Goal: Information Seeking & Learning: Learn about a topic

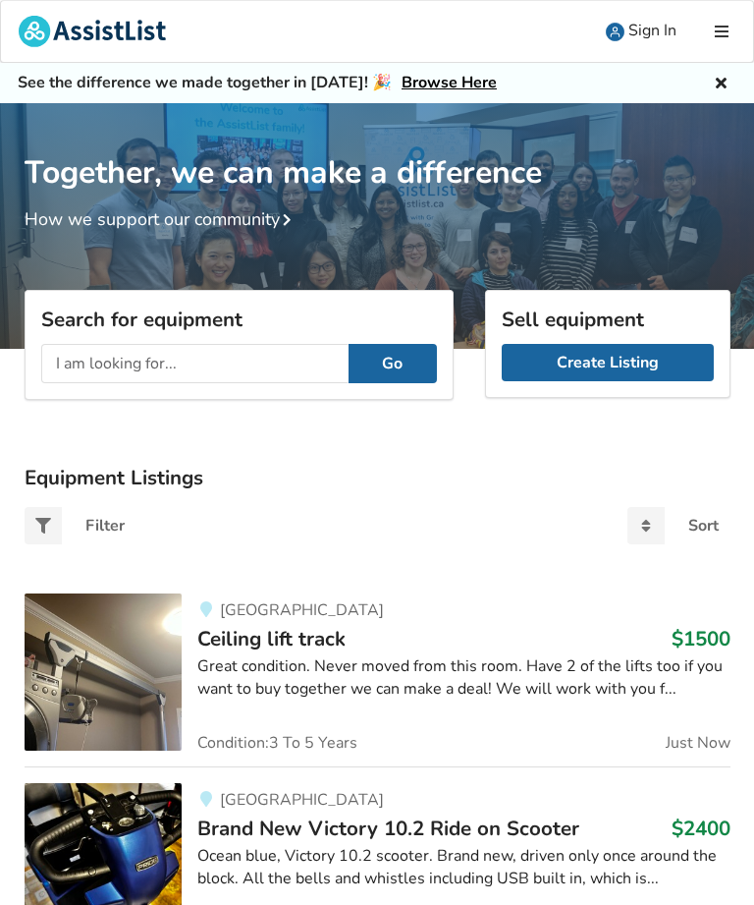
click at [268, 359] on input "text" at bounding box center [194, 363] width 307 height 39
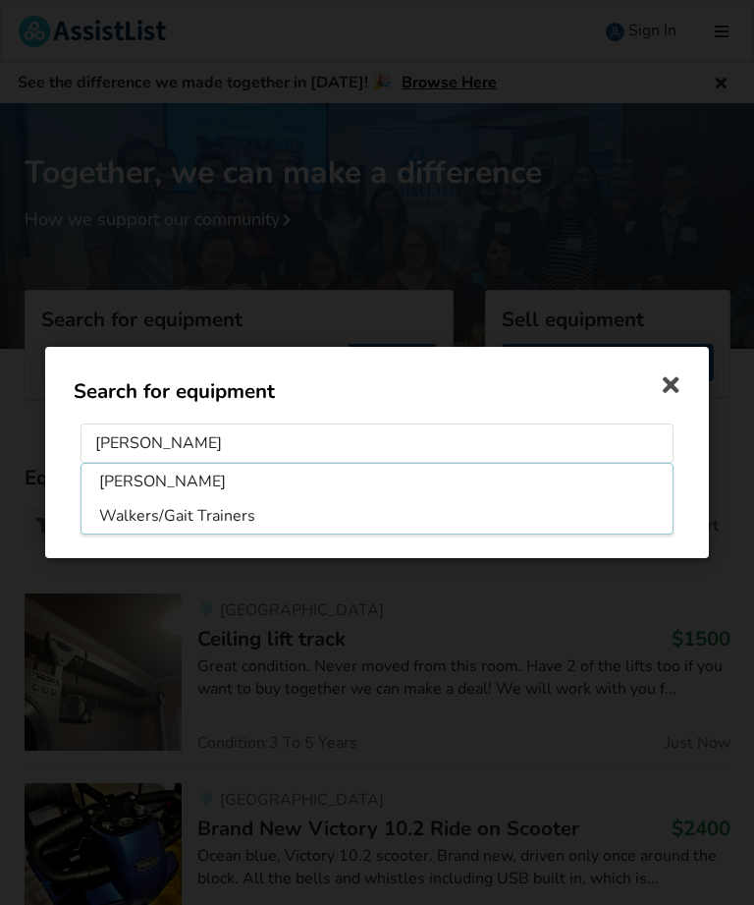
type input "[PERSON_NAME]"
click at [596, 643] on div "Search for equipment [PERSON_NAME] Walkers/Gait Trainers Go" at bounding box center [377, 452] width 754 height 905
click at [689, 386] on icon at bounding box center [671, 380] width 35 height 35
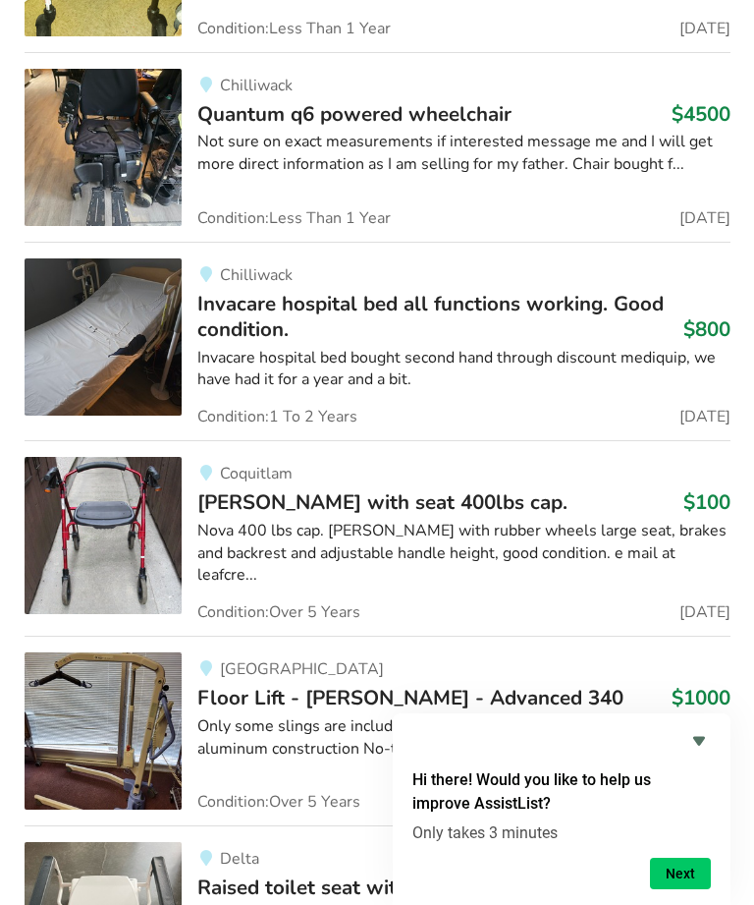
scroll to position [18903, 0]
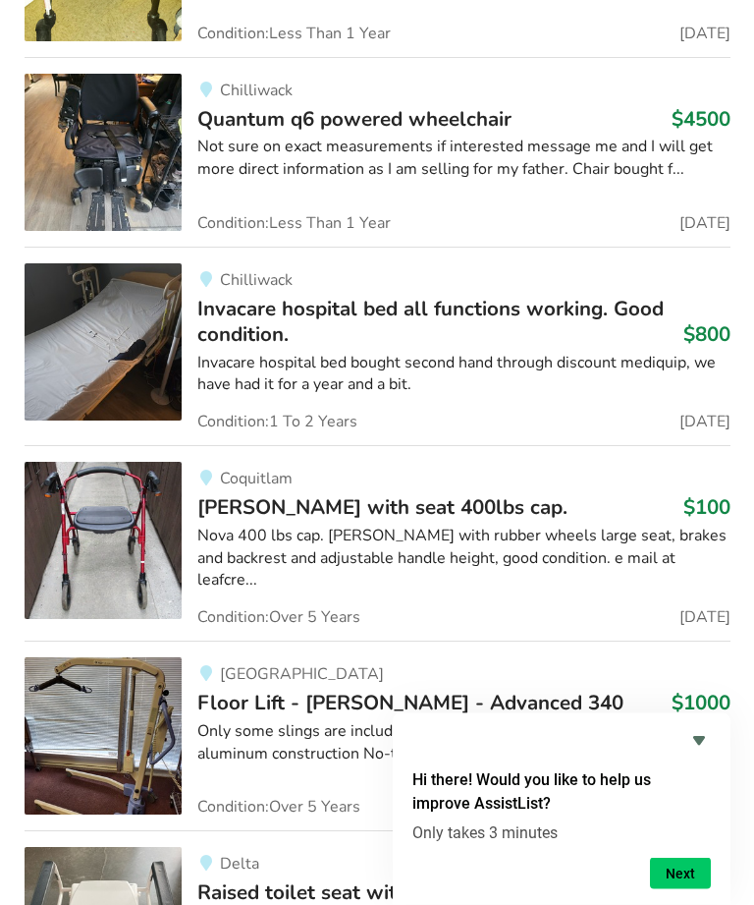
click at [383, 526] on div "Nova 400 lbs cap. [PERSON_NAME] with rubber wheels large seat, brakes and backr…" at bounding box center [463, 560] width 533 height 68
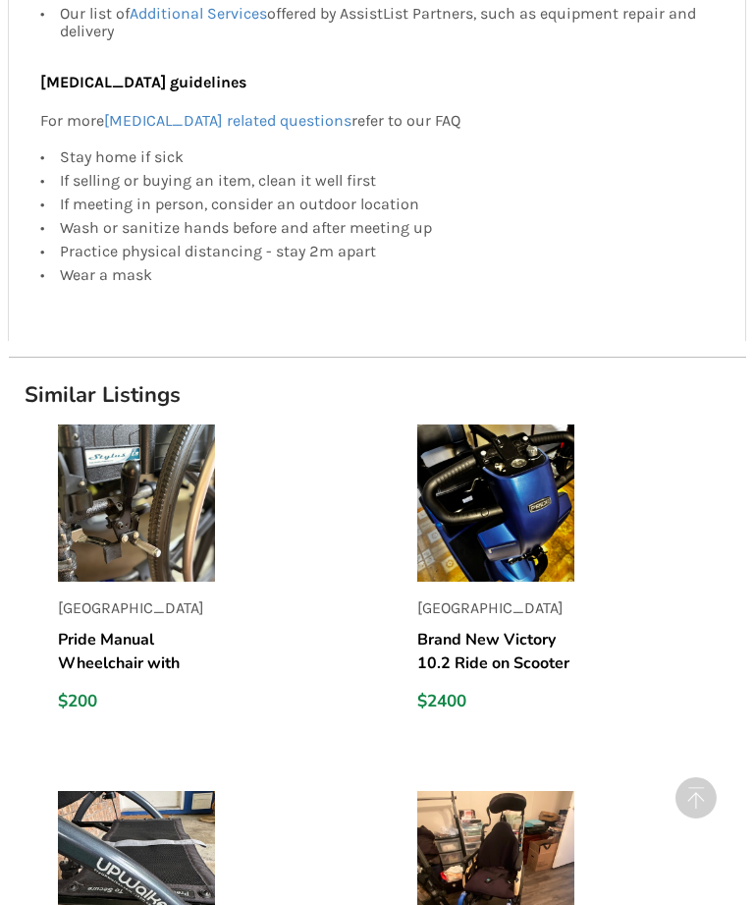
scroll to position [1964, 0]
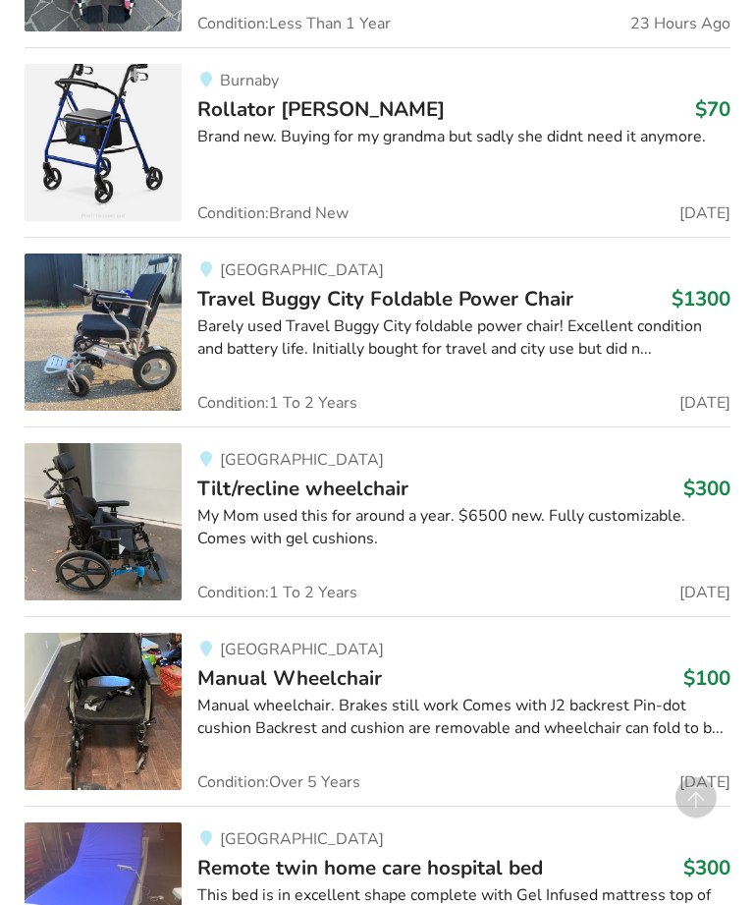
scroll to position [2449, 0]
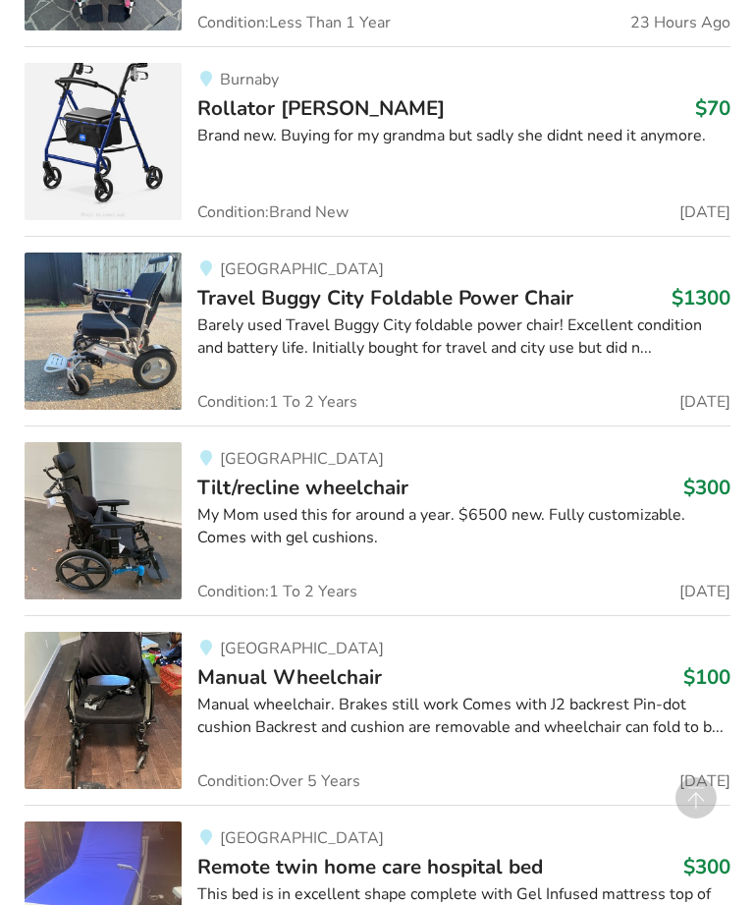
click at [410, 125] on div "Brand new. Buying for my grandma but sadly she didnt need it anymore." at bounding box center [463, 136] width 533 height 23
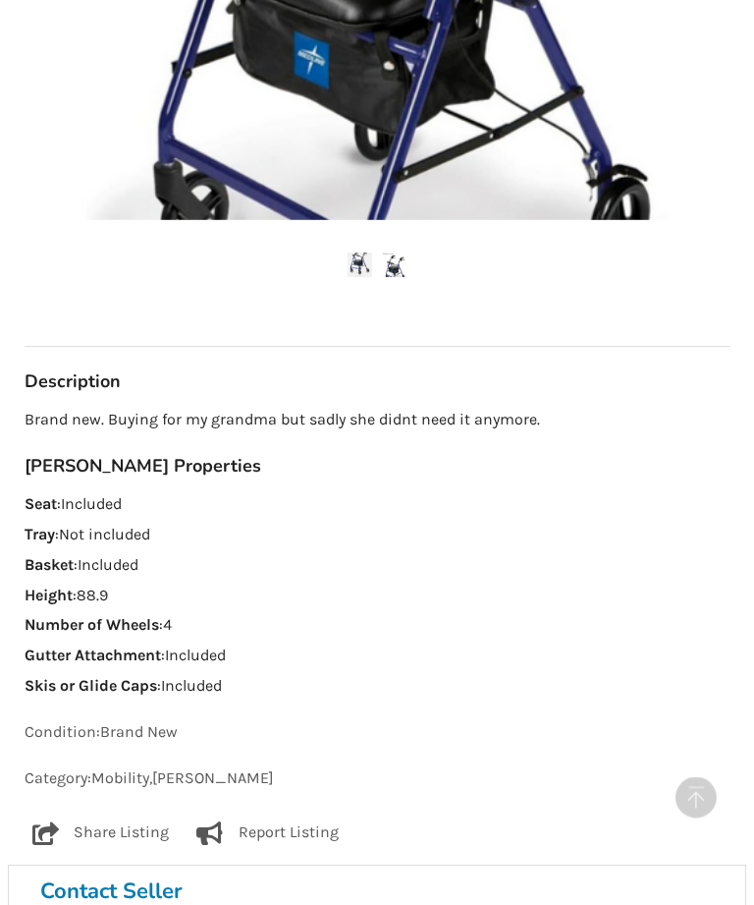
scroll to position [786, 0]
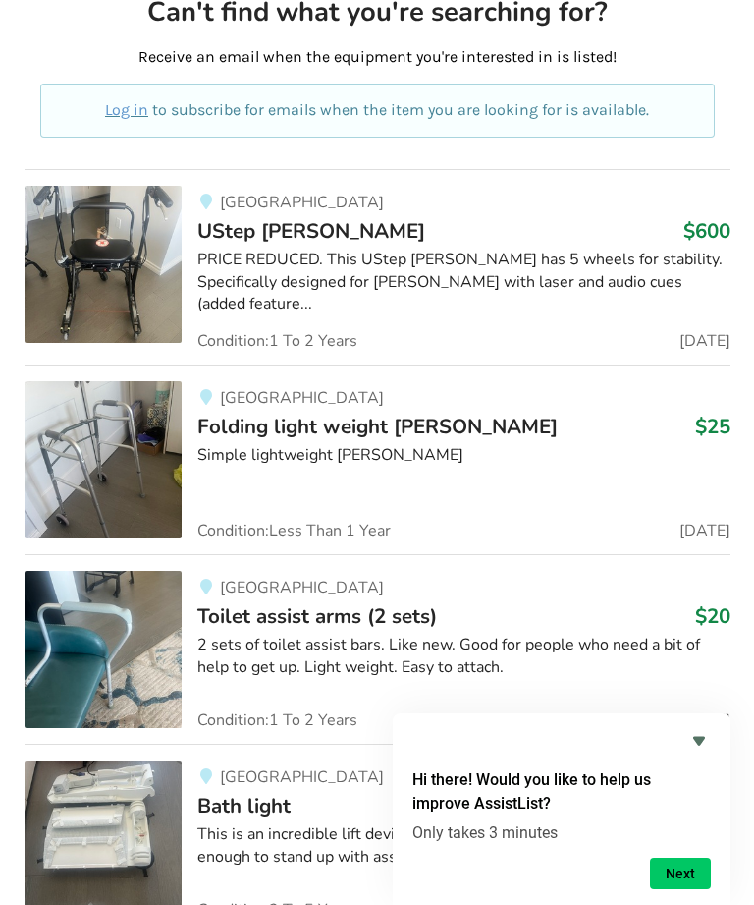
scroll to position [19959, 0]
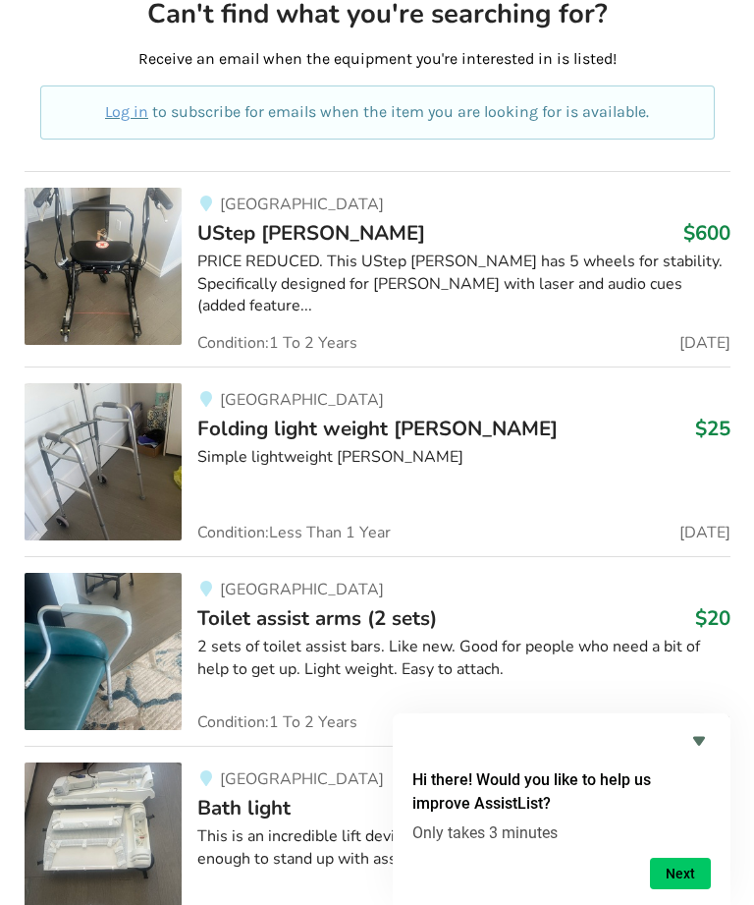
click at [384, 446] on div "Simple lightweight [PERSON_NAME]" at bounding box center [463, 457] width 533 height 23
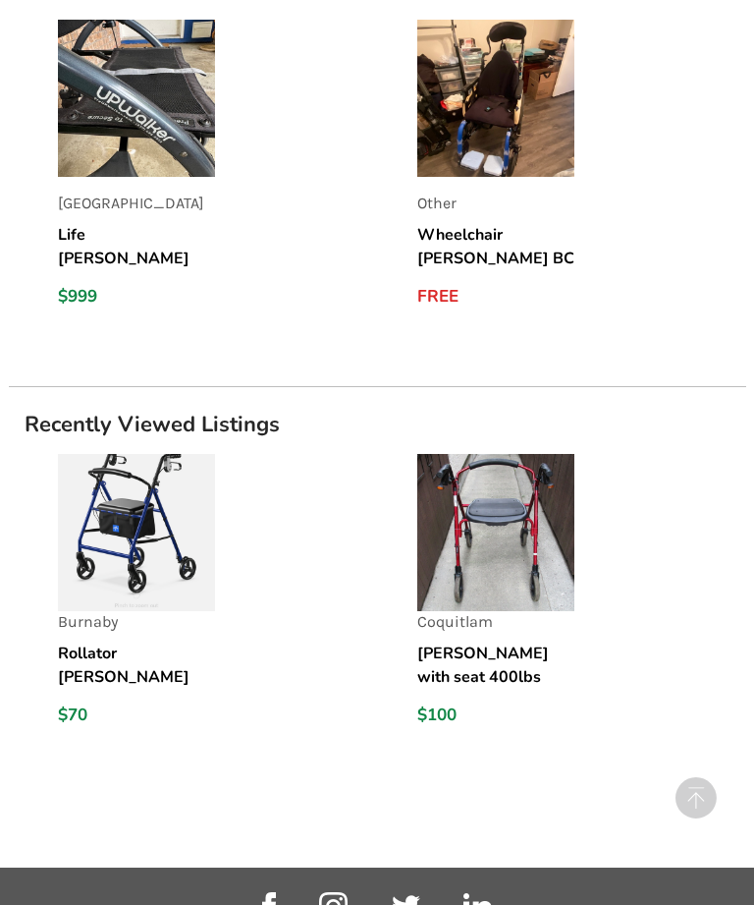
scroll to position [2403, 0]
